Goal: Task Accomplishment & Management: Complete application form

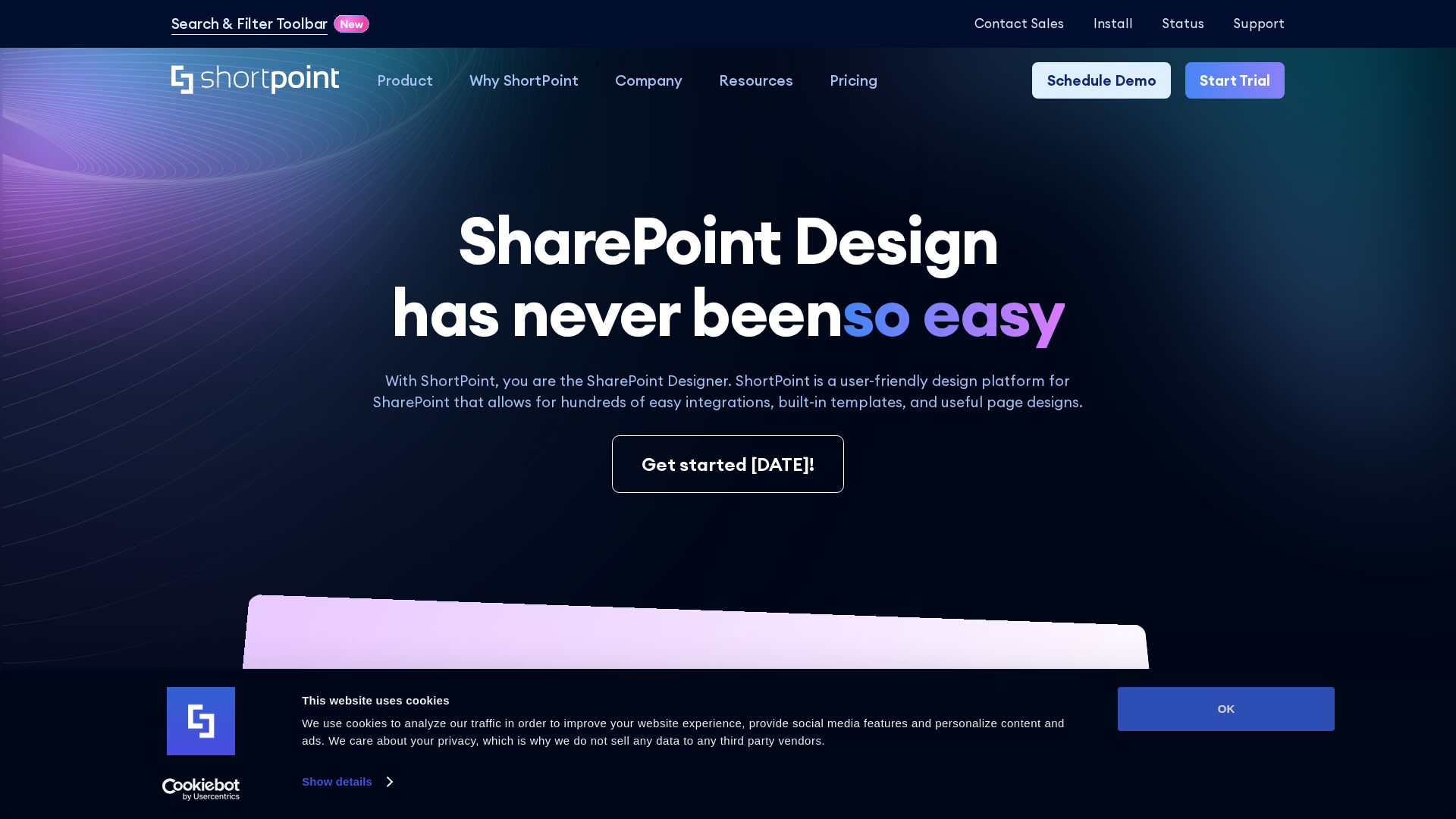
click at [1226, 709] on button "OK" at bounding box center [1226, 709] width 217 height 44
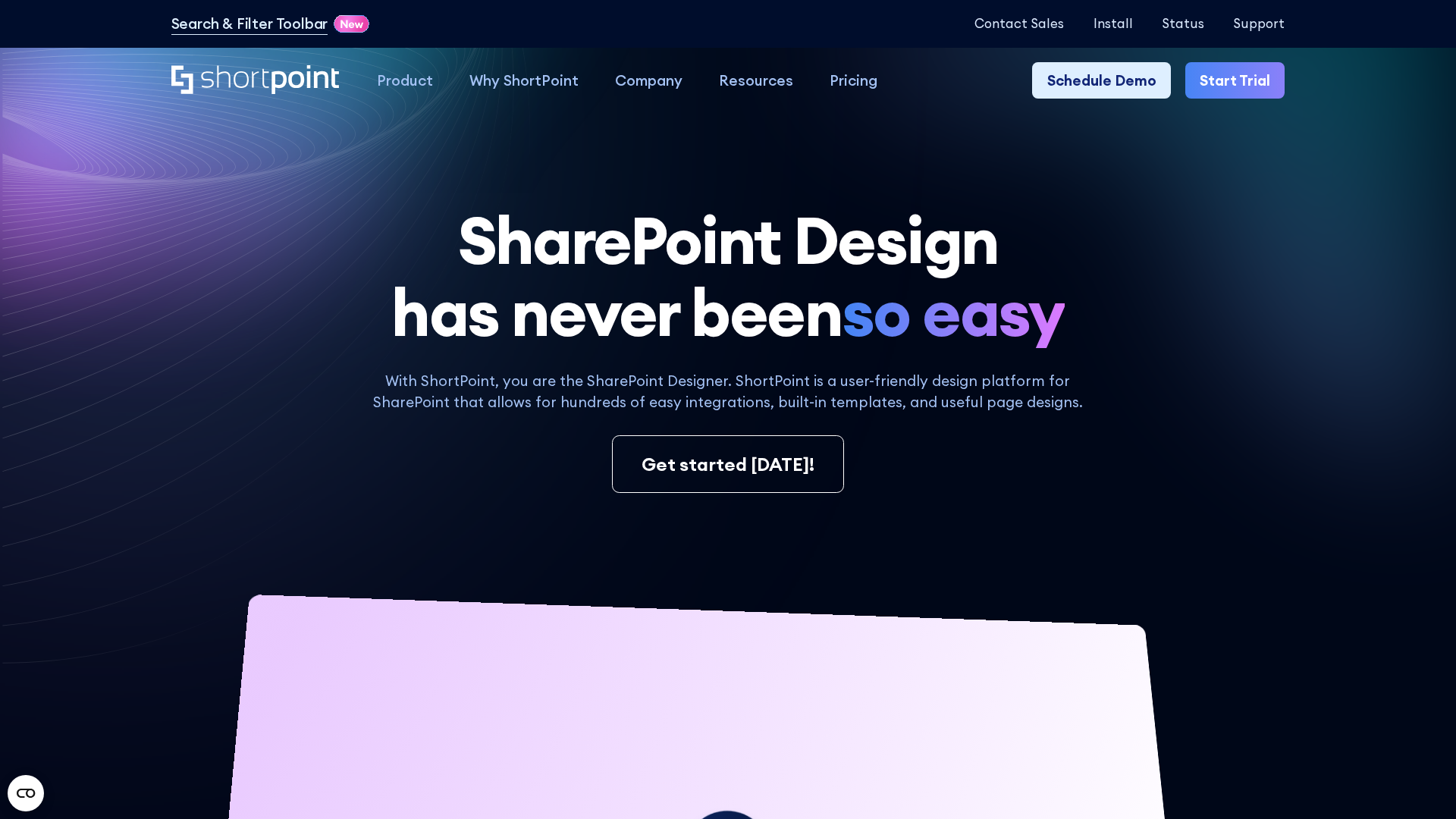
click at [1236, 80] on link "Start Trial" at bounding box center [1234, 80] width 99 height 37
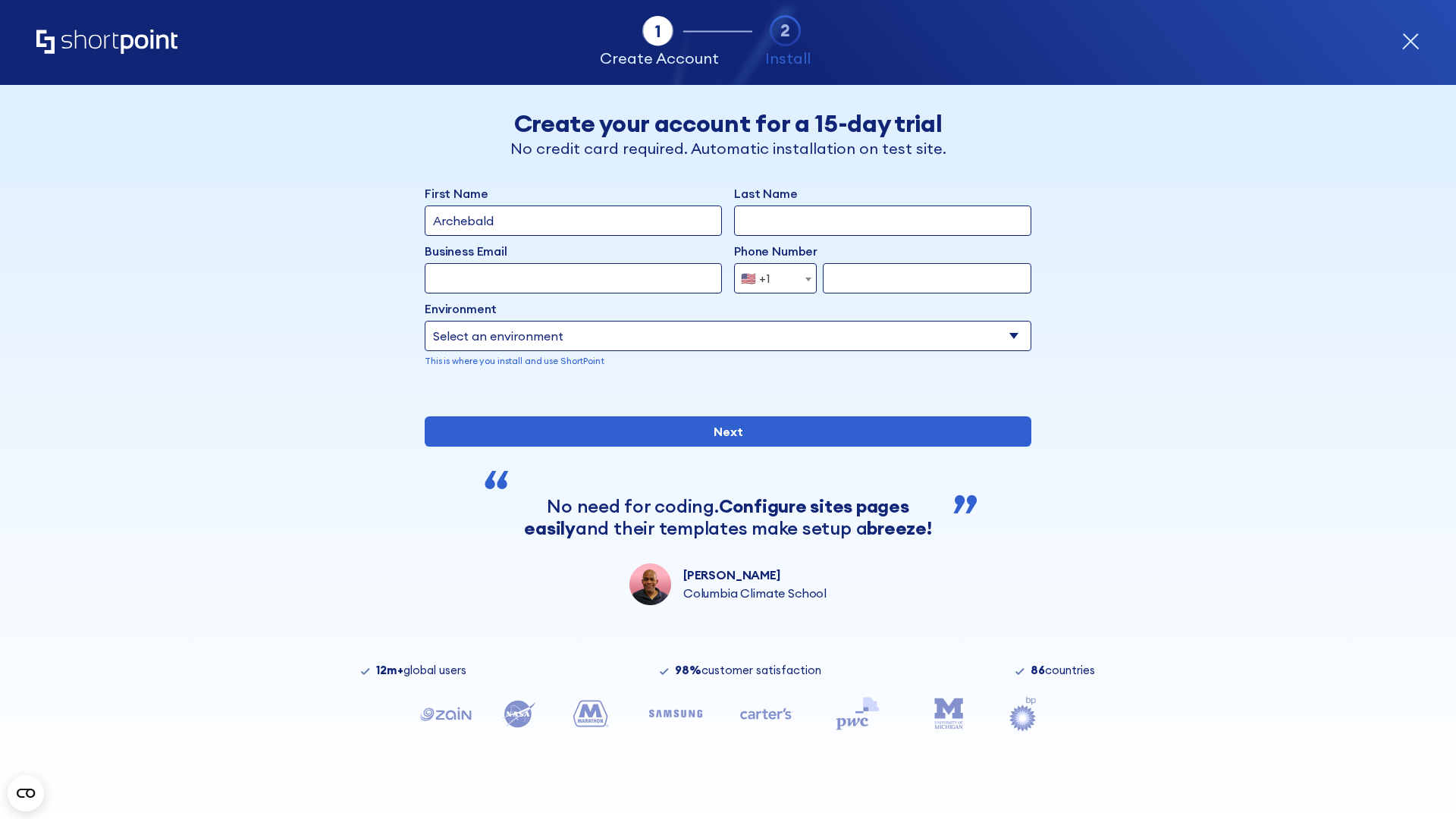
type input "Archebald"
type input "Berkuskv"
type input "2125556789"
select select "Microsoft 365"
type input "2125556789"
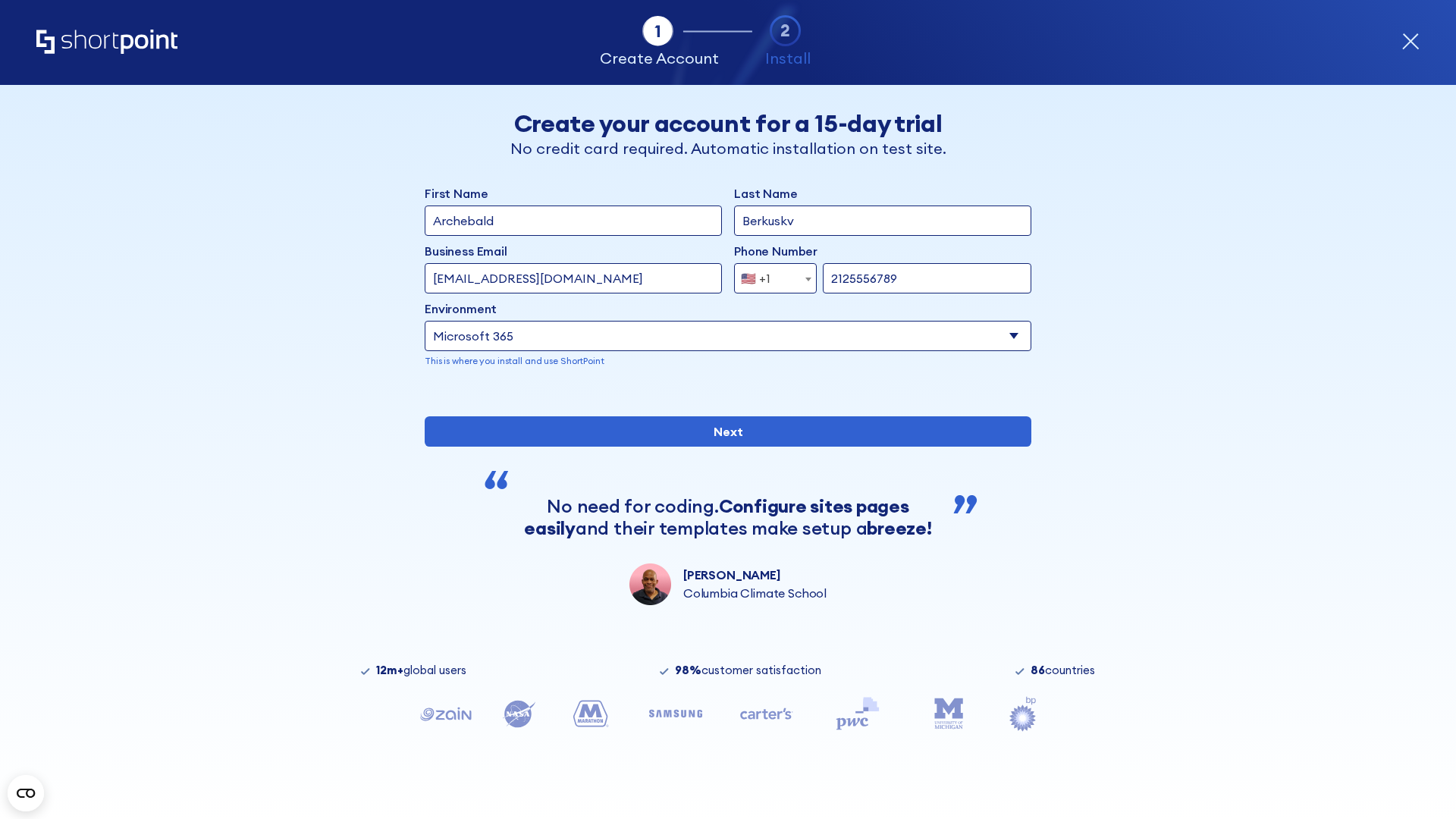
type input "[EMAIL_ADDRESS][DOMAIN_NAME]"
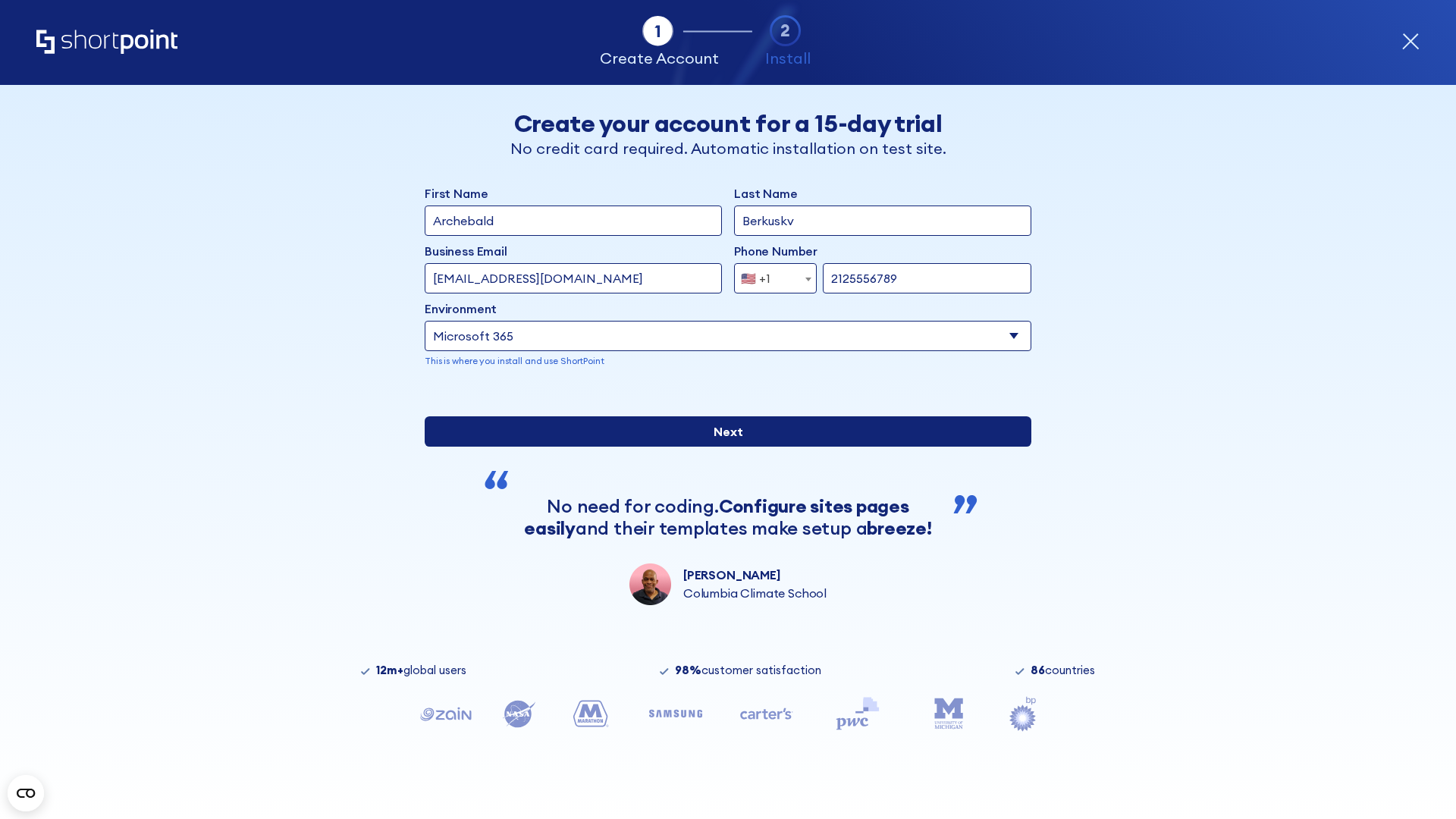
drag, startPoint x: 661, startPoint y: 349, endPoint x: 351, endPoint y: 45, distance: 434.2
click at [728, 446] on input "Next" at bounding box center [727, 431] width 606 height 30
